Goal: Task Accomplishment & Management: Use online tool/utility

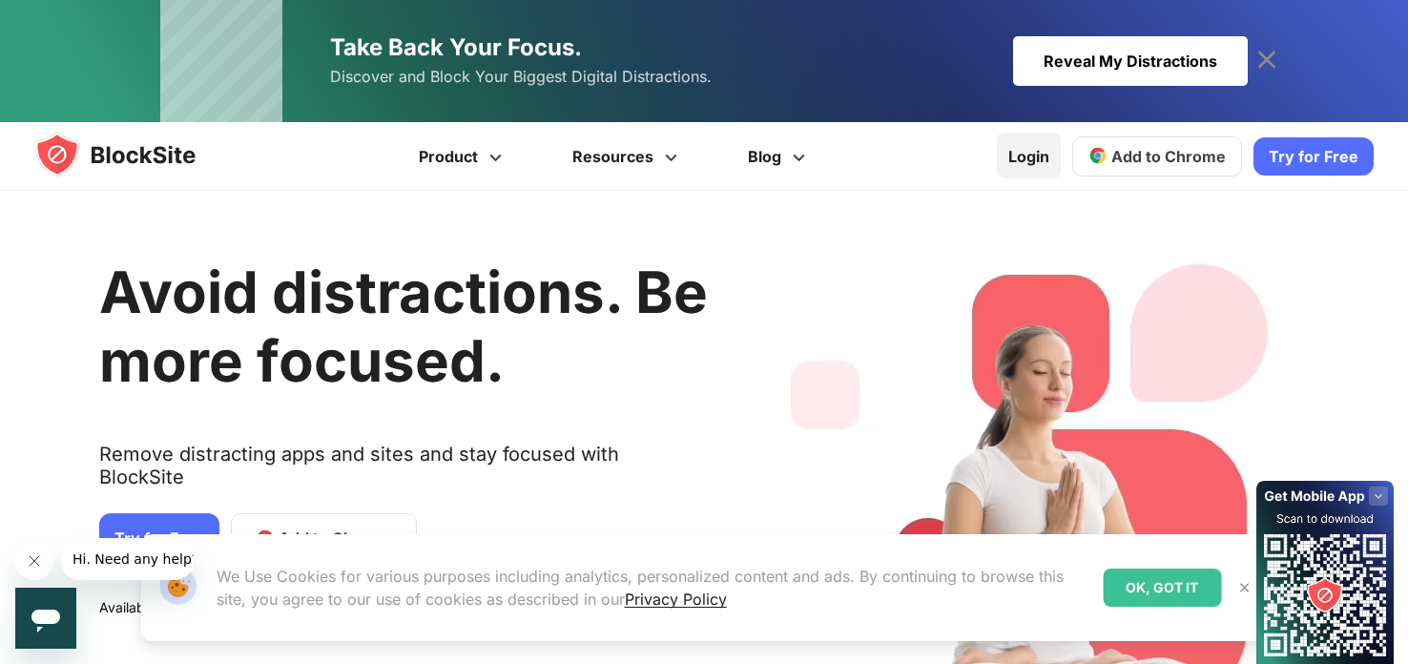
click at [1034, 155] on link "Login" at bounding box center [1029, 156] width 64 height 46
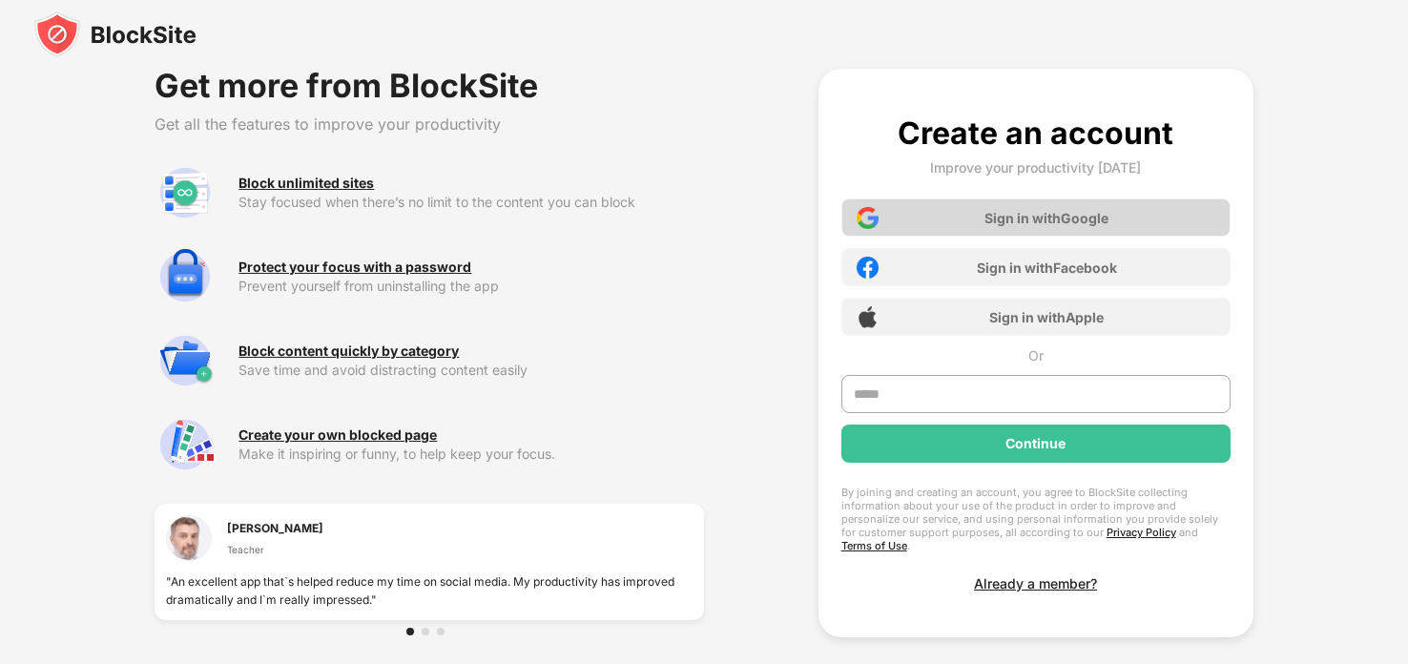
click at [1033, 200] on div "Sign in with Google" at bounding box center [1035, 217] width 389 height 38
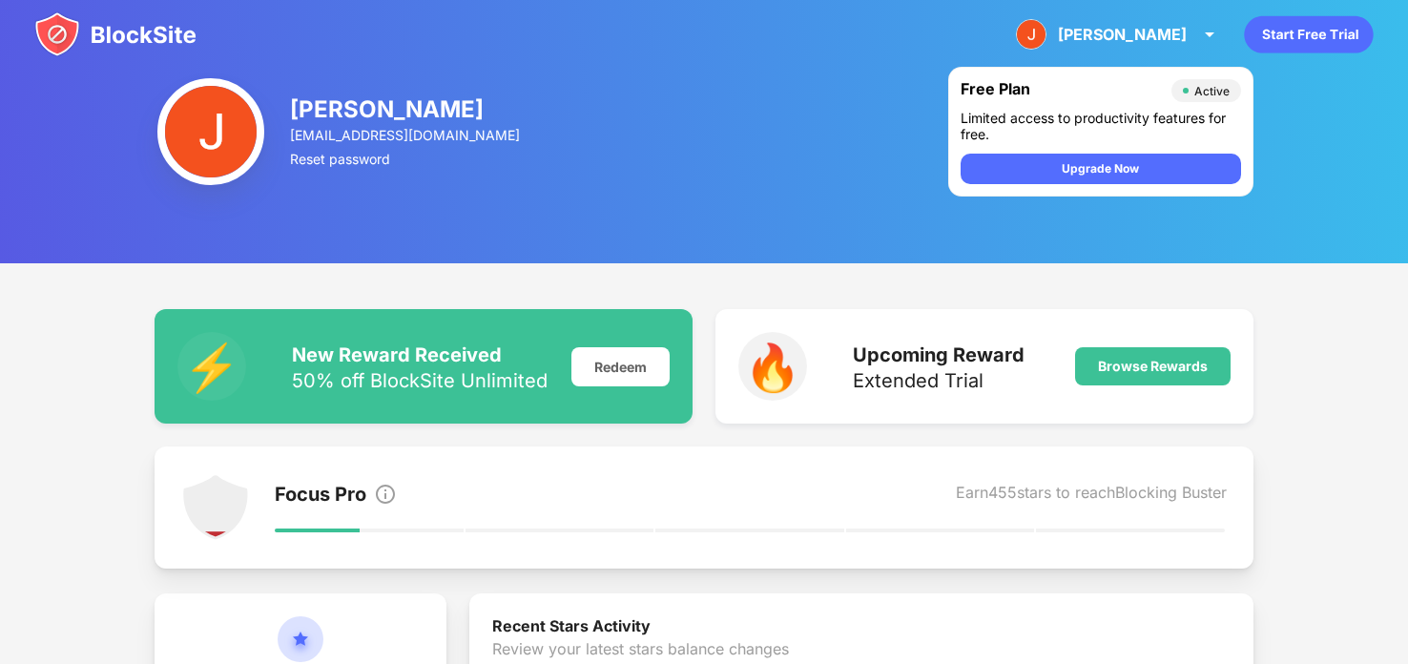
click at [125, 28] on img at bounding box center [115, 34] width 162 height 46
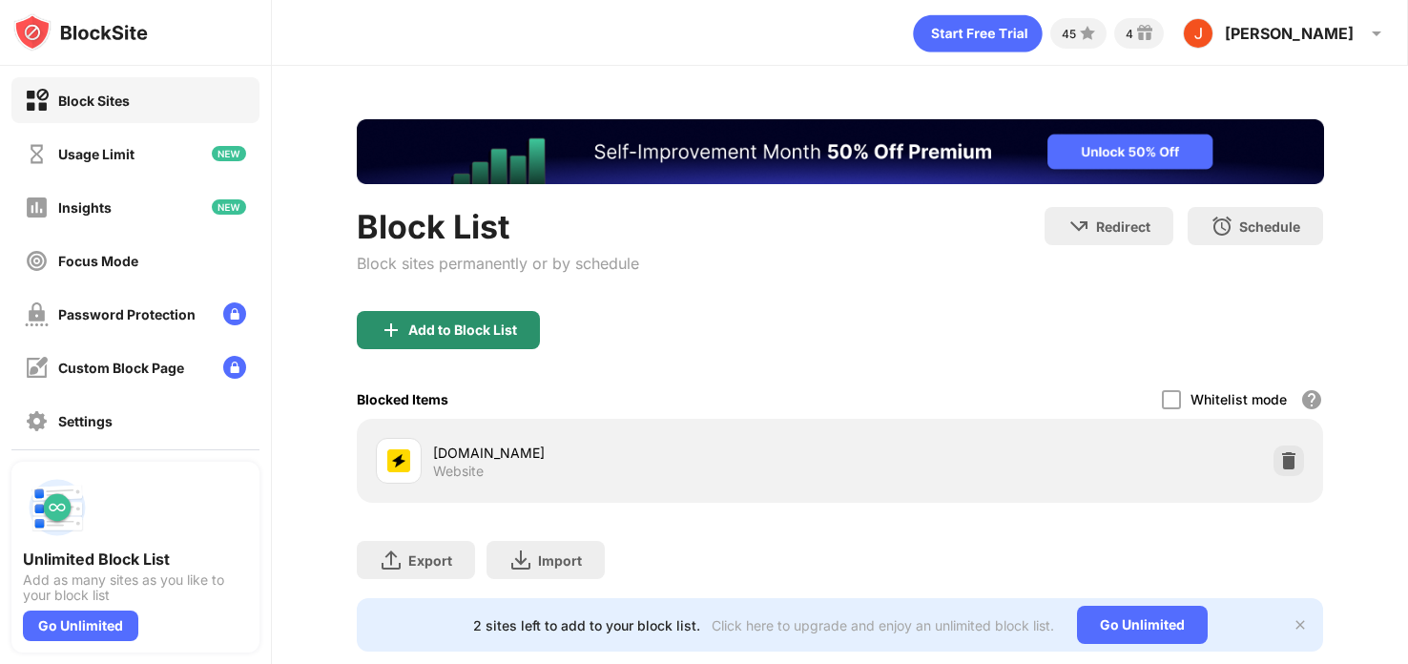
click at [502, 340] on div "Add to Block List" at bounding box center [448, 330] width 183 height 38
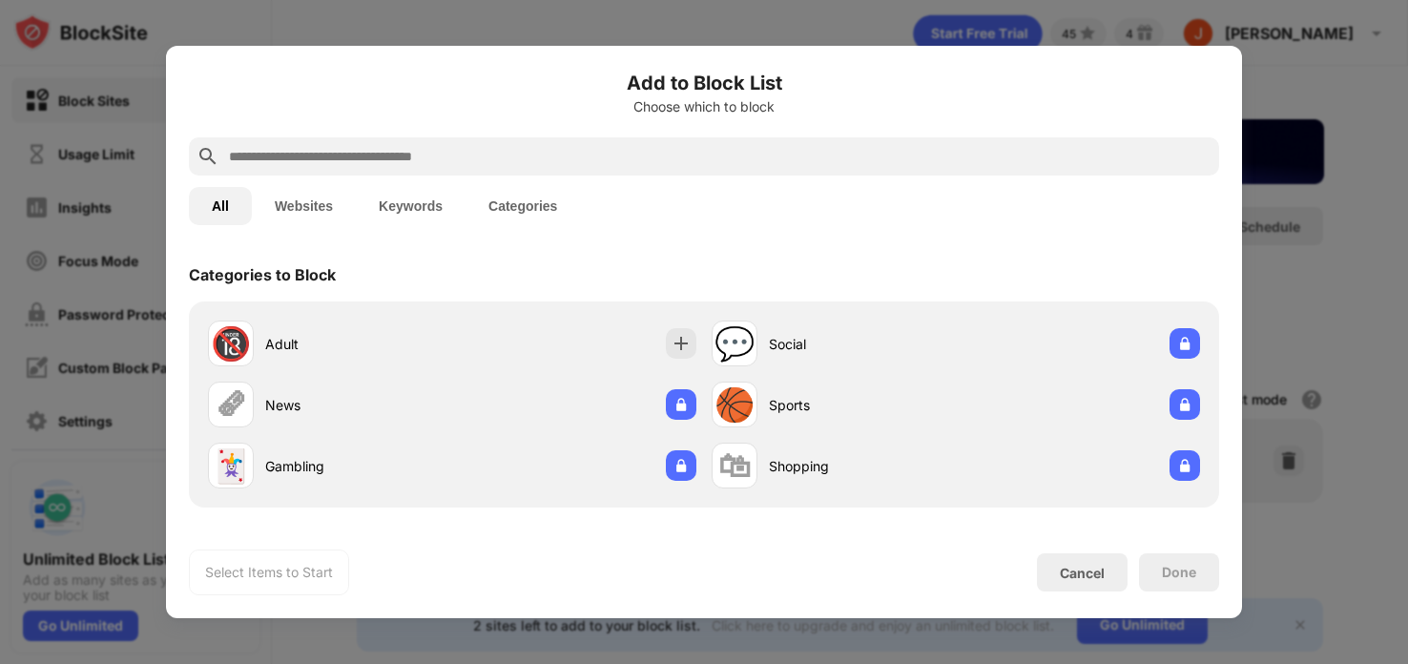
click at [486, 155] on input "text" at bounding box center [719, 156] width 984 height 23
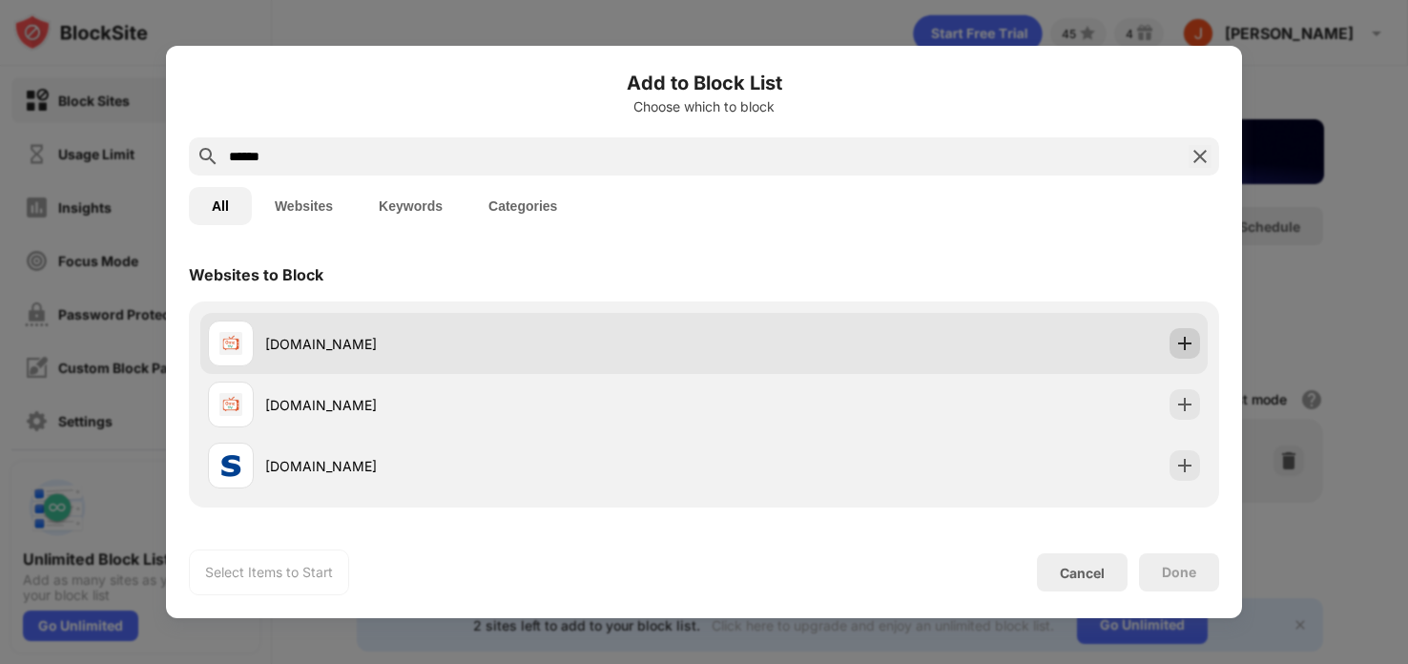
type input "******"
click at [1192, 341] on img at bounding box center [1184, 343] width 19 height 19
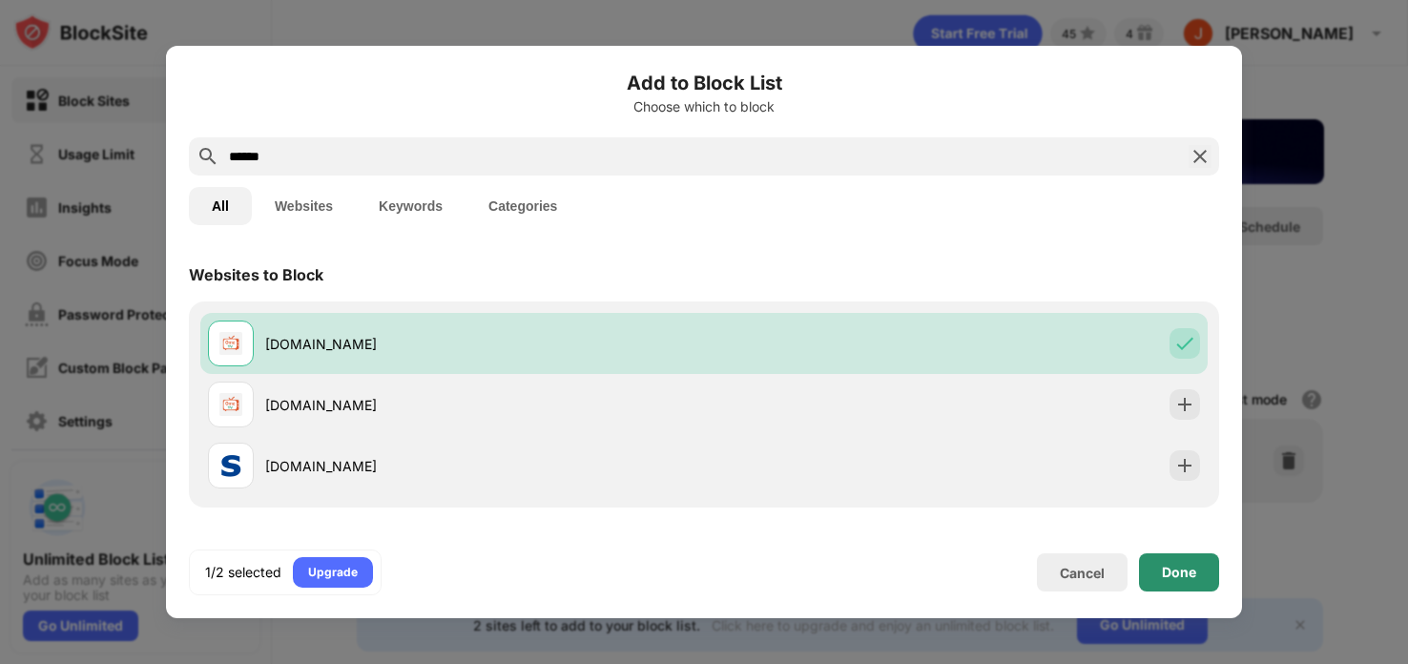
click at [1172, 571] on div "Done" at bounding box center [1179, 572] width 34 height 15
